Goal: Information Seeking & Learning: Check status

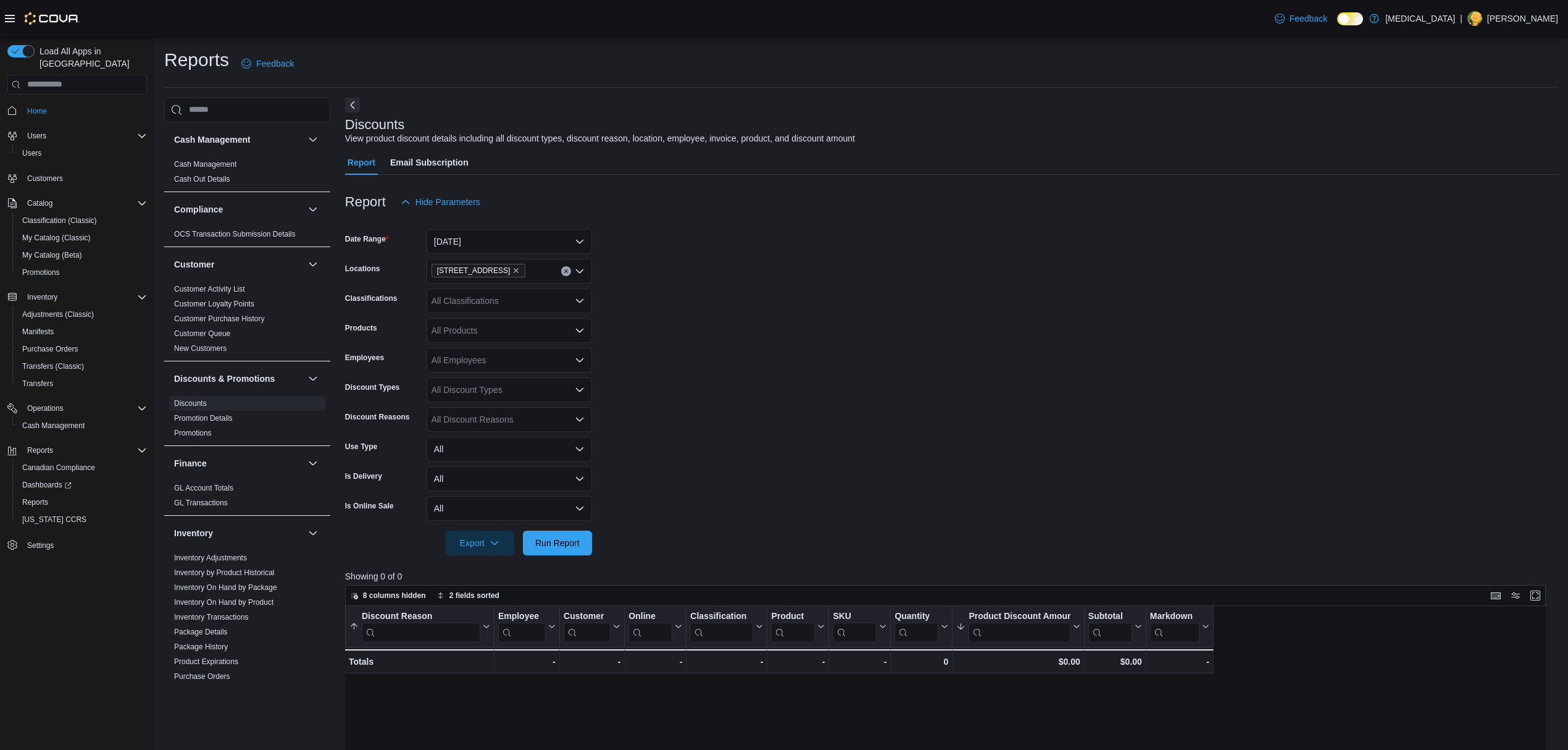
drag, startPoint x: 781, startPoint y: 300, endPoint x: 724, endPoint y: 297, distance: 57.1
click at [781, 300] on form "Date Range Yesterday Locations 460 Granville St Classifications All Classificat…" at bounding box center [952, 384] width 1213 height 341
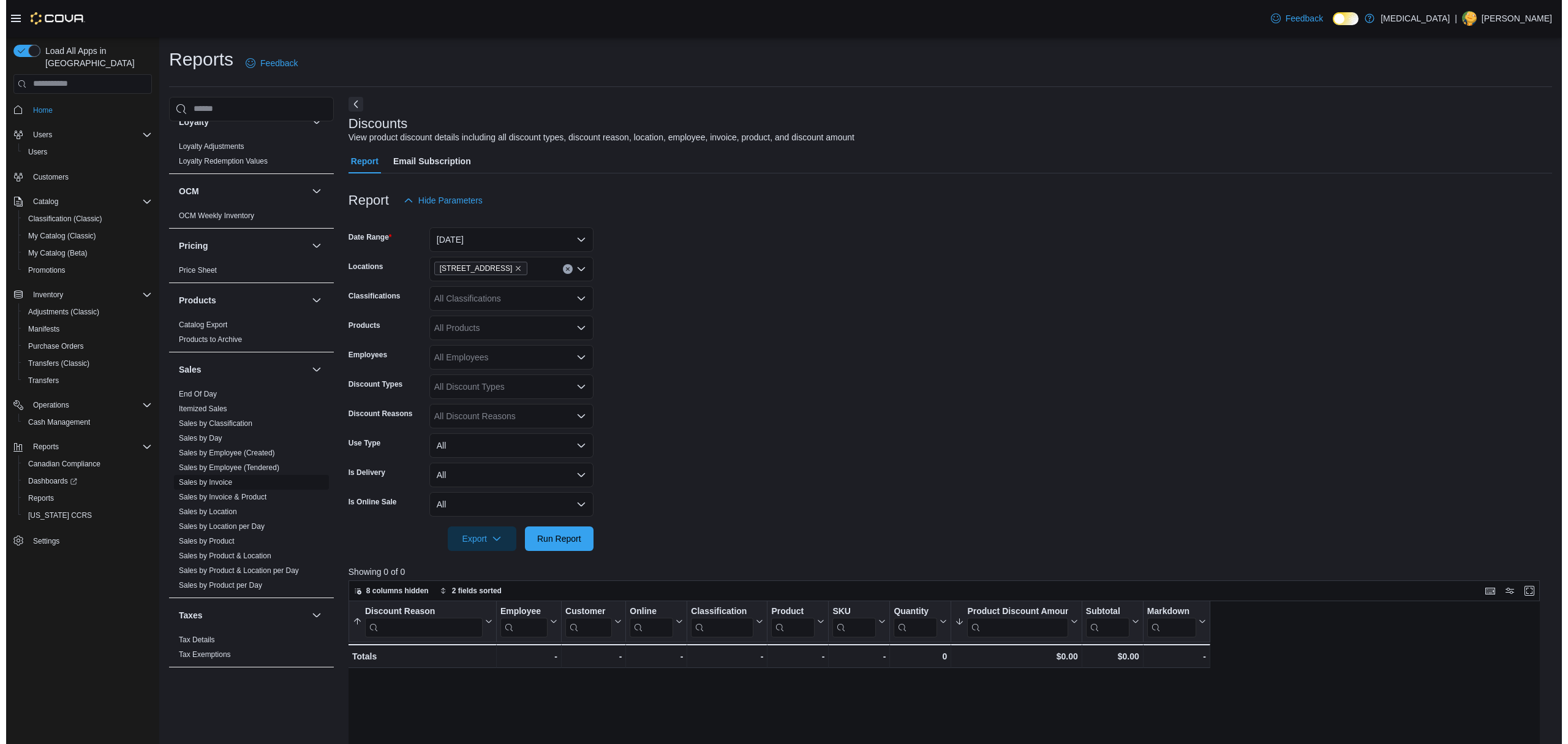
scroll to position [610, 0]
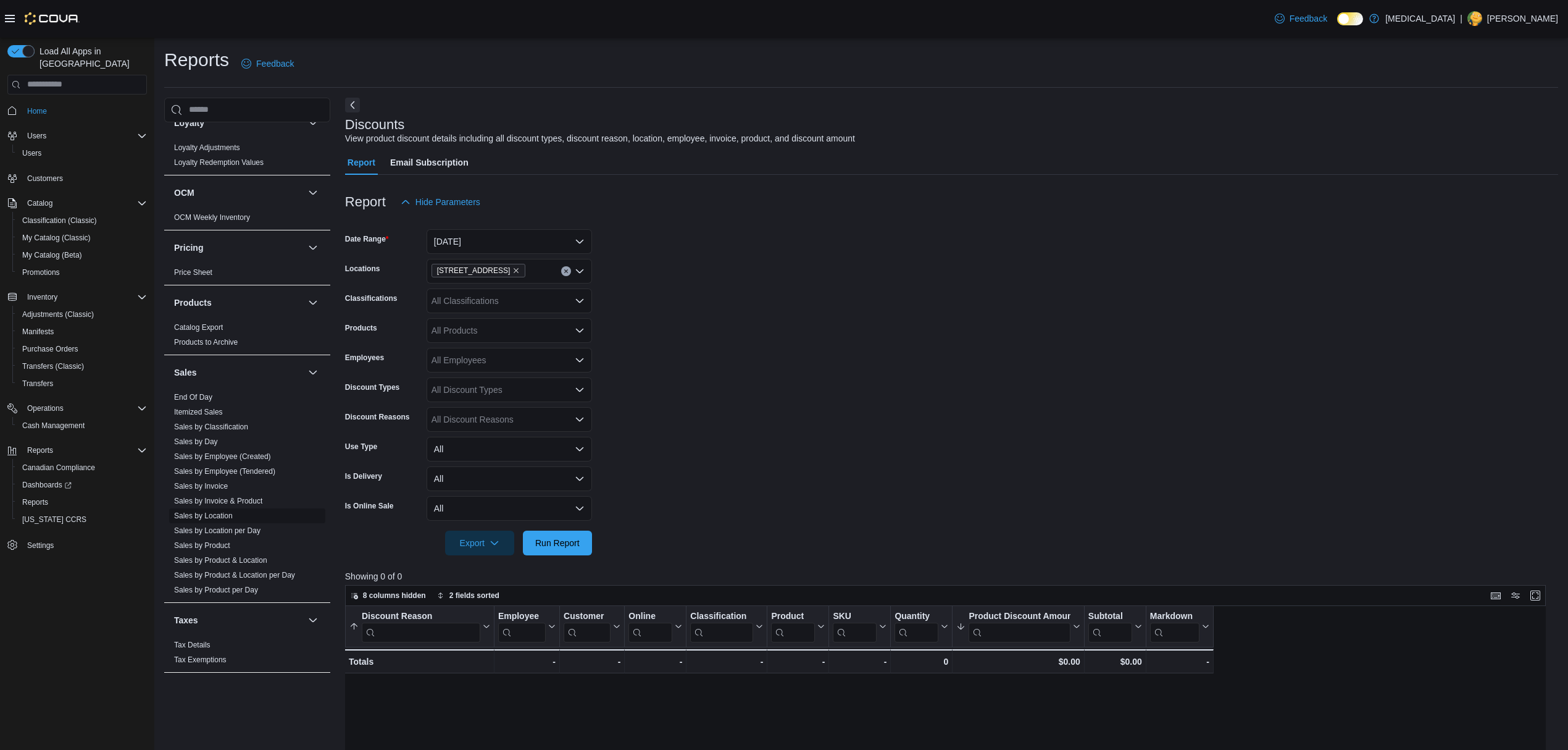
click at [219, 516] on link "Sales by Location" at bounding box center [203, 516] width 59 height 8
